Goal: Transaction & Acquisition: Purchase product/service

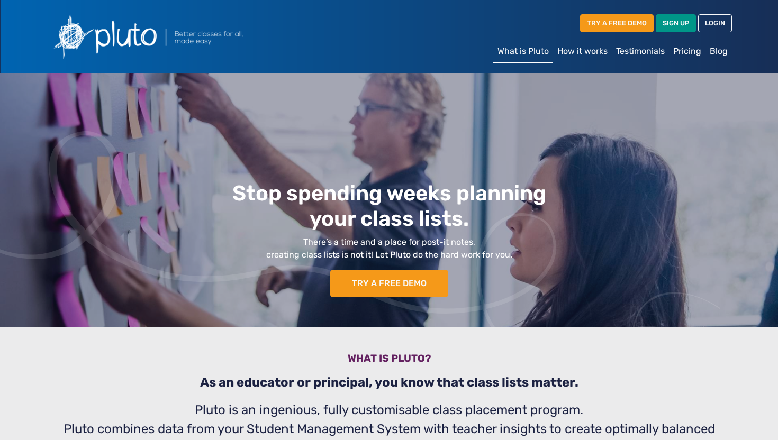
click at [685, 53] on link "Pricing" at bounding box center [687, 51] width 37 height 21
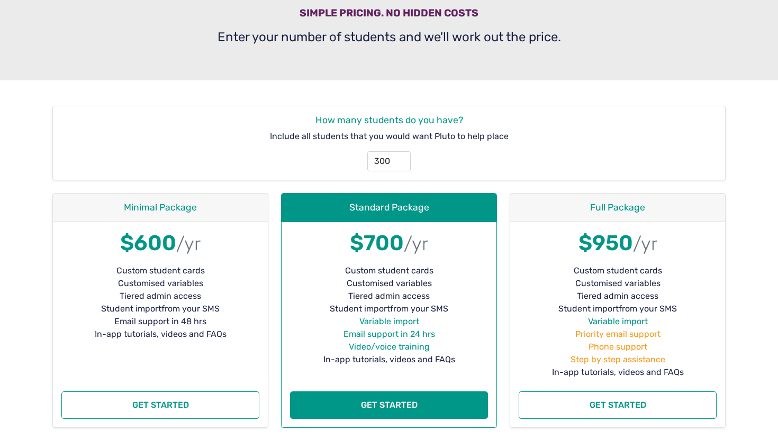
scroll to position [93, 0]
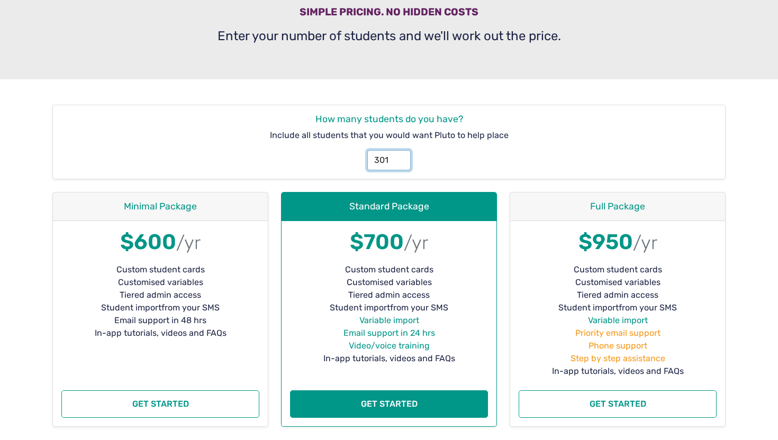
click at [398, 157] on input "301" at bounding box center [388, 160] width 43 height 20
click at [398, 157] on input "358" at bounding box center [388, 160] width 43 height 20
click at [398, 157] on input "359" at bounding box center [388, 160] width 43 height 20
click at [398, 157] on input "360" at bounding box center [388, 160] width 43 height 20
click at [398, 157] on input "361" at bounding box center [388, 160] width 43 height 20
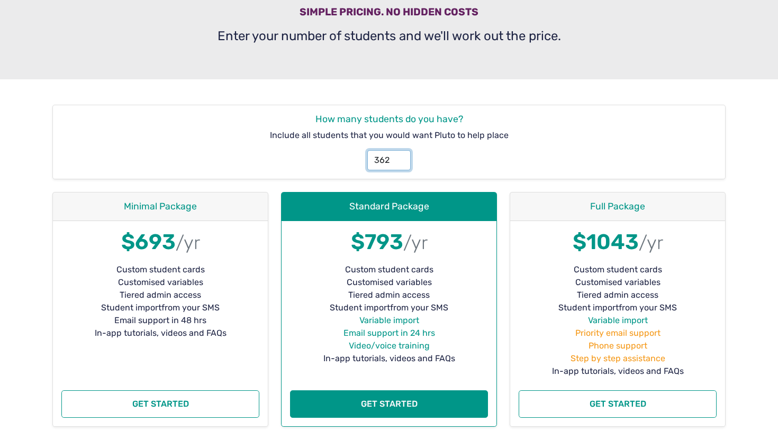
click at [398, 157] on input "362" at bounding box center [388, 160] width 43 height 20
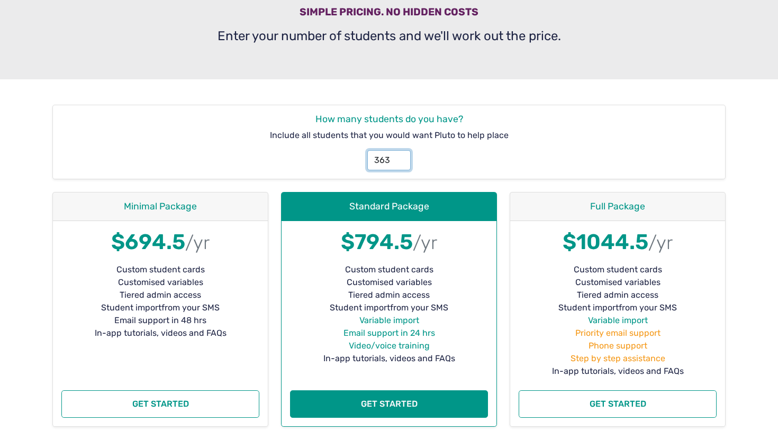
click at [398, 157] on input "363" at bounding box center [388, 160] width 43 height 20
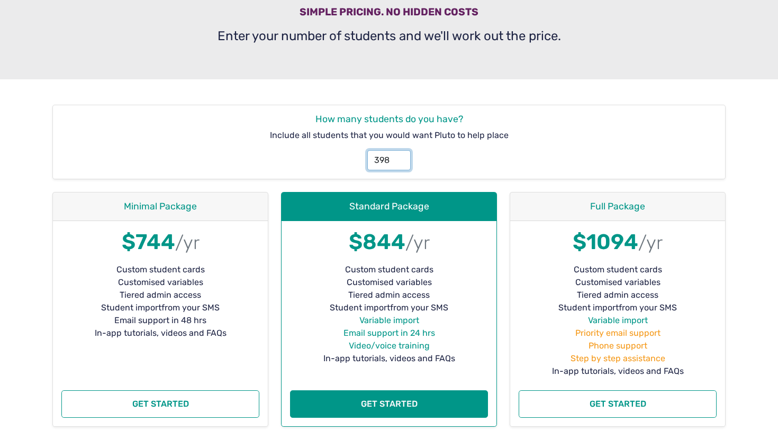
click at [398, 157] on input "398" at bounding box center [388, 160] width 43 height 20
click at [398, 157] on input "399" at bounding box center [388, 160] width 43 height 20
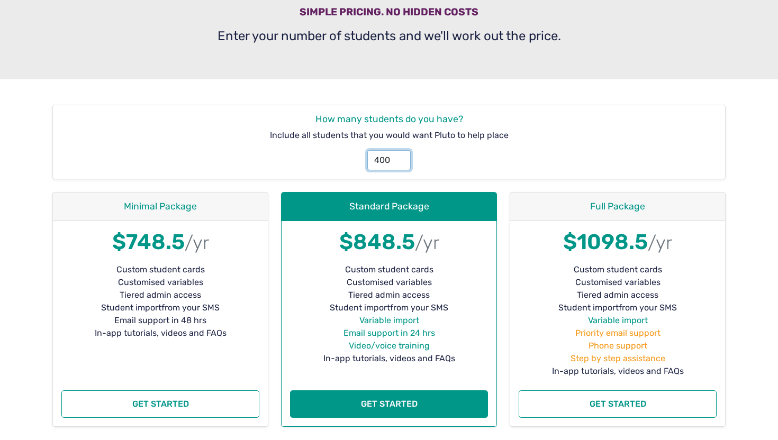
click at [398, 157] on input "400" at bounding box center [388, 160] width 43 height 20
click at [398, 157] on input "401" at bounding box center [388, 160] width 43 height 20
click at [398, 157] on input "414" at bounding box center [388, 160] width 43 height 20
click at [398, 157] on input "415" at bounding box center [388, 160] width 43 height 20
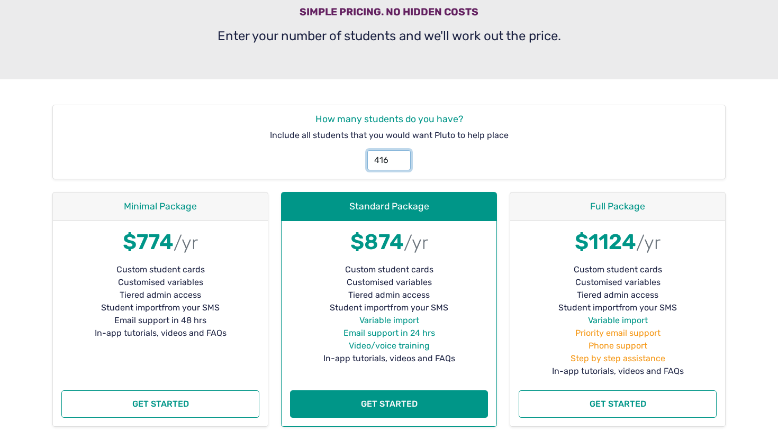
click at [398, 157] on input "416" at bounding box center [388, 160] width 43 height 20
click at [398, 157] on input "417" at bounding box center [388, 160] width 43 height 20
click at [398, 157] on input "418" at bounding box center [388, 160] width 43 height 20
click at [398, 157] on input "419" at bounding box center [388, 160] width 43 height 20
click at [398, 157] on input "420" at bounding box center [388, 160] width 43 height 20
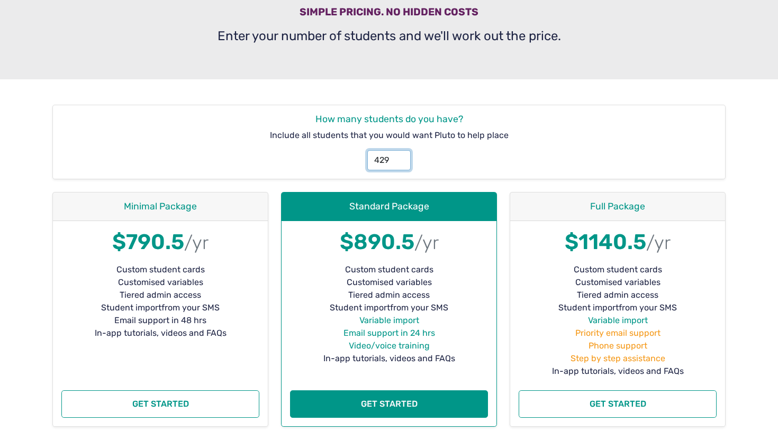
click at [398, 157] on input "429" at bounding box center [388, 160] width 43 height 20
click at [398, 157] on input "430" at bounding box center [388, 160] width 43 height 20
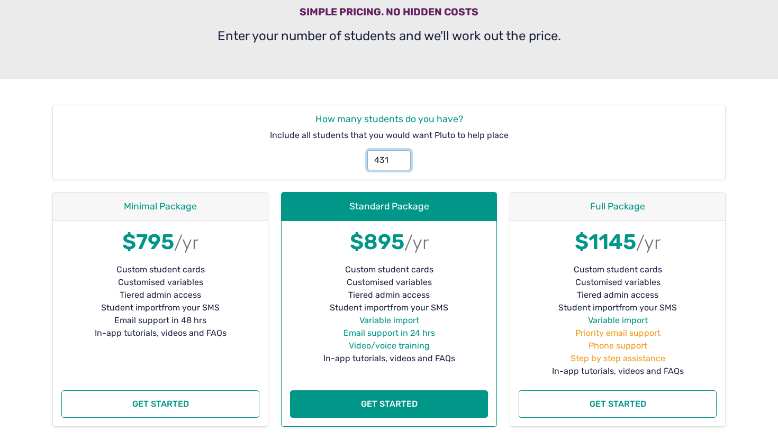
click at [398, 157] on input "431" at bounding box center [388, 160] width 43 height 20
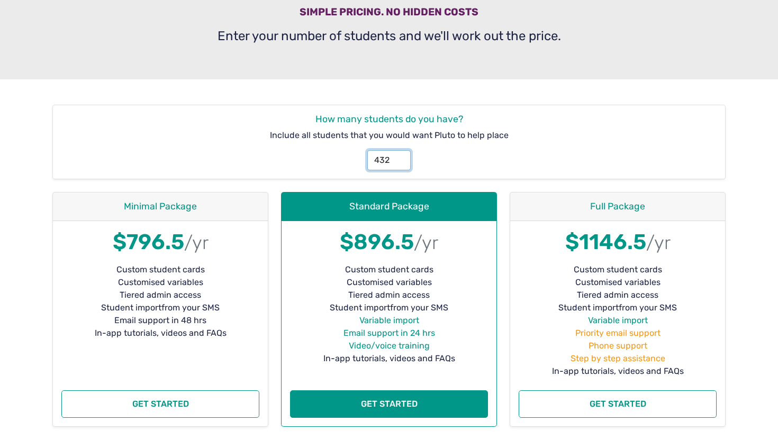
click at [398, 157] on input "432" at bounding box center [388, 160] width 43 height 20
click at [398, 157] on input "433" at bounding box center [388, 160] width 43 height 20
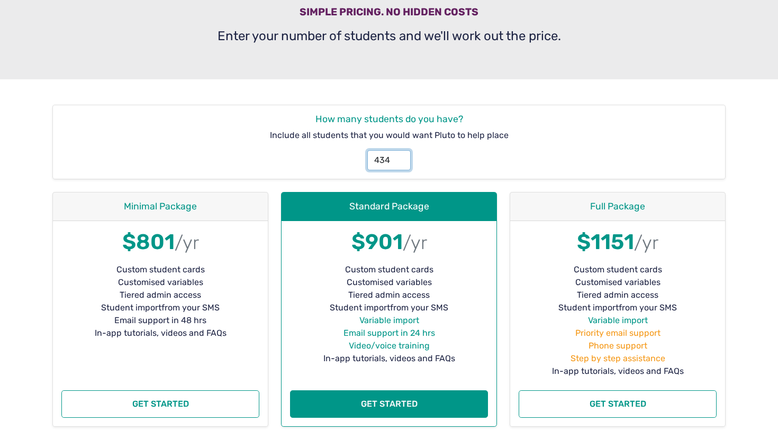
click at [398, 157] on input "434" at bounding box center [388, 160] width 43 height 20
click at [398, 157] on input "435" at bounding box center [388, 160] width 43 height 20
click at [398, 157] on input "436" at bounding box center [388, 160] width 43 height 20
click at [398, 157] on input "437" at bounding box center [388, 160] width 43 height 20
click at [398, 157] on input "438" at bounding box center [388, 160] width 43 height 20
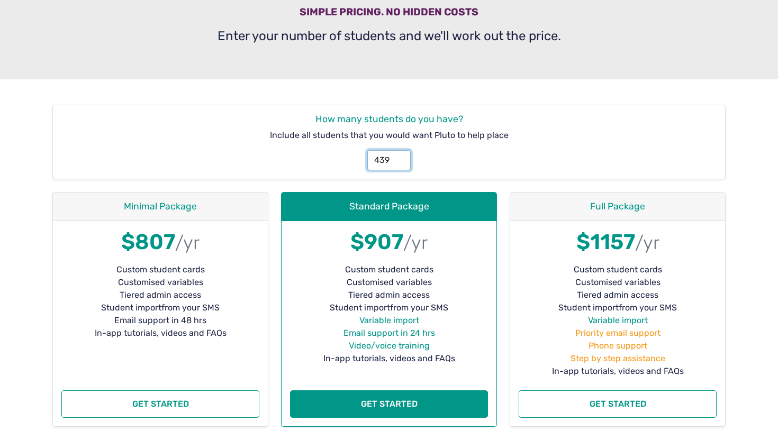
click at [398, 157] on input "439" at bounding box center [388, 160] width 43 height 20
type input "440"
click at [398, 157] on input "440" at bounding box center [388, 160] width 43 height 20
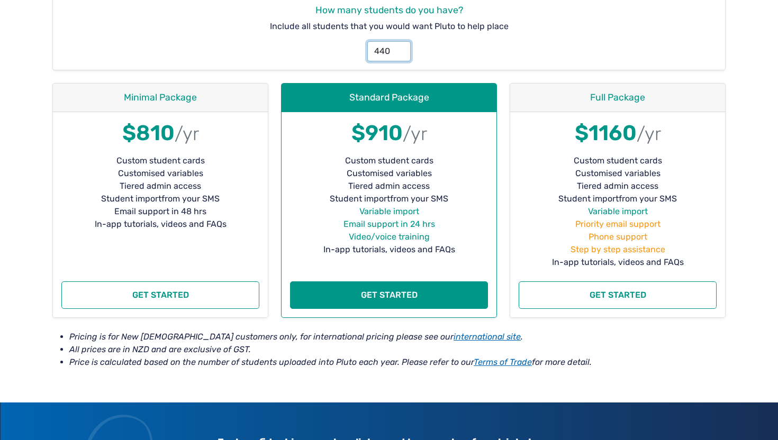
scroll to position [0, 0]
